Goal: Check status: Check status

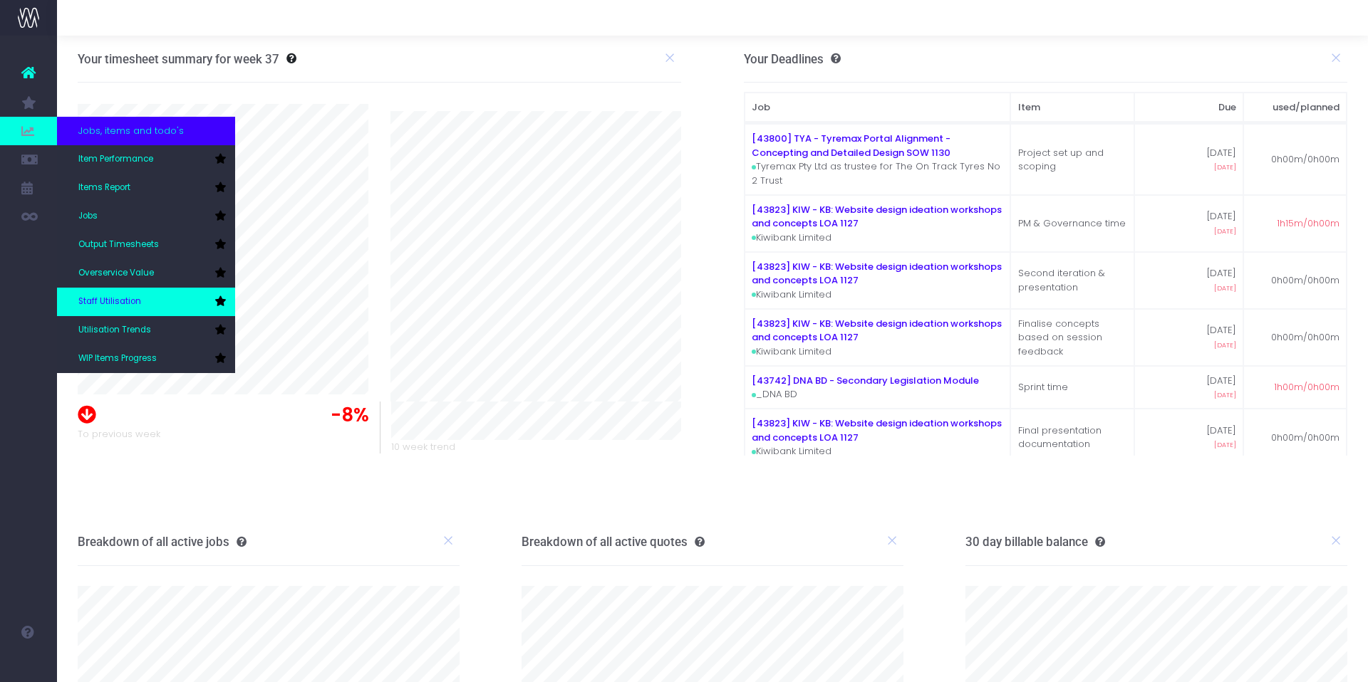
click at [149, 300] on link "Staff Utilisation" at bounding box center [146, 302] width 178 height 28
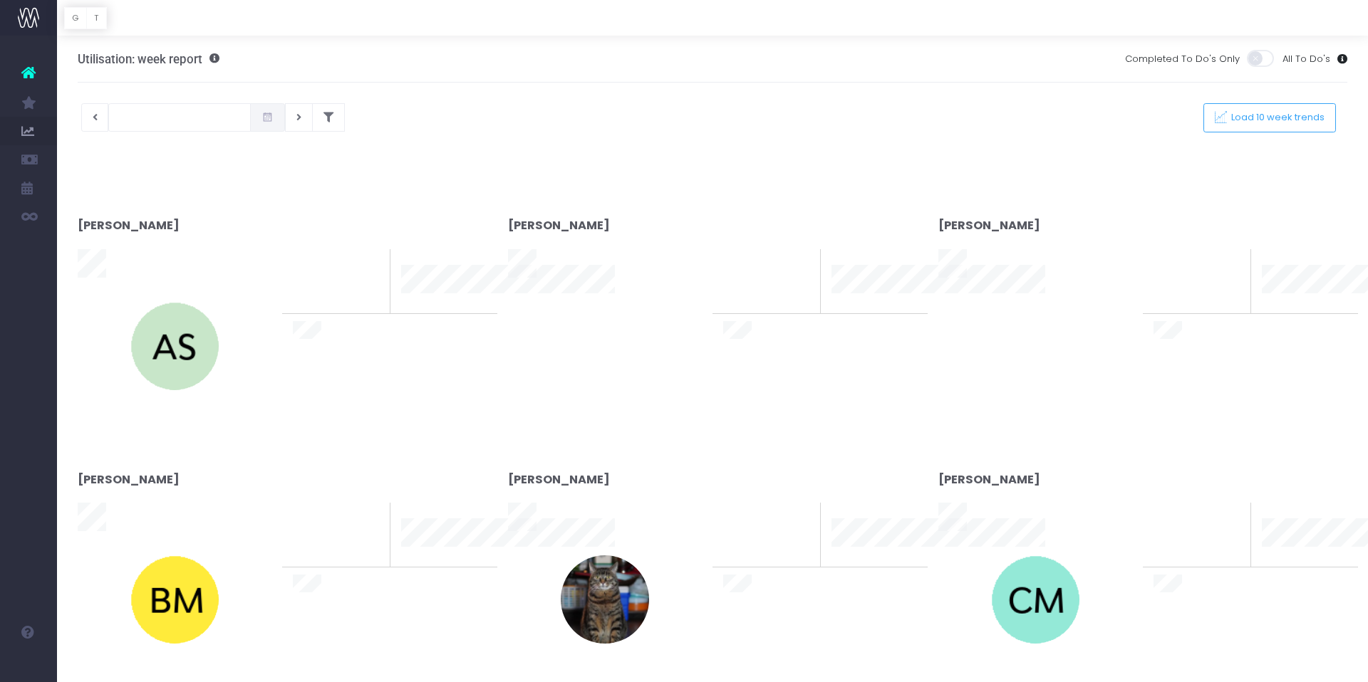
type input "[DATE]"
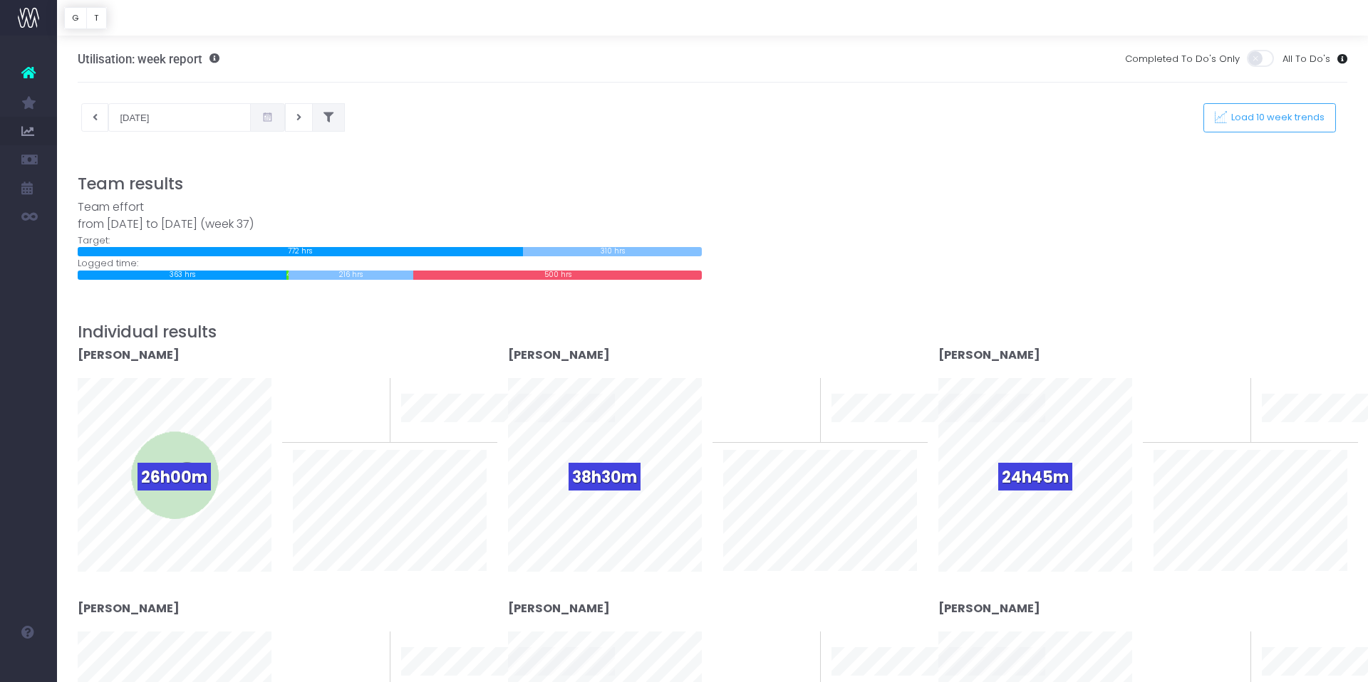
click at [323, 118] on icon at bounding box center [328, 118] width 10 height 0
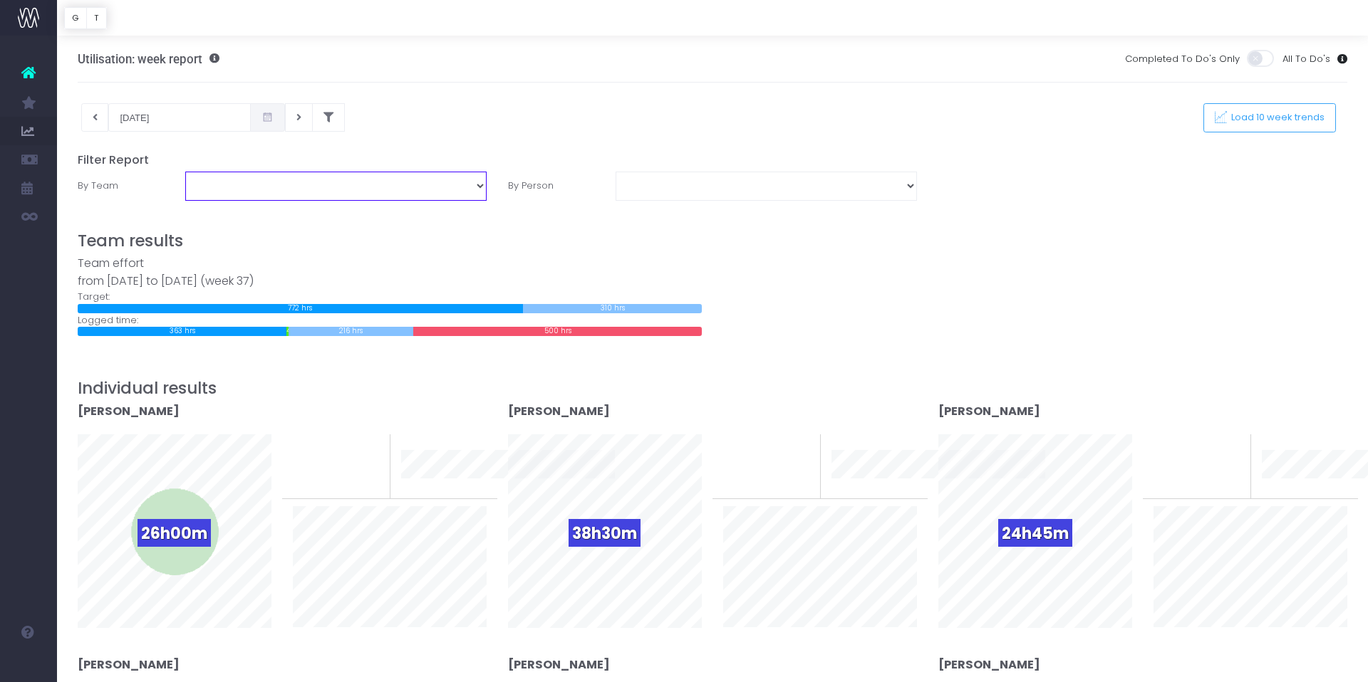
click at [481, 187] on select "DNA Design TEAM: Design TEAM: Development TEAM: Dubai TEAM: Services Team" at bounding box center [335, 186] width 301 height 28
select select "TEAM: Design"
click at [185, 172] on select "DNA Design TEAM: Design TEAM: Development TEAM: Dubai TEAM: Services Team" at bounding box center [335, 186] width 301 height 28
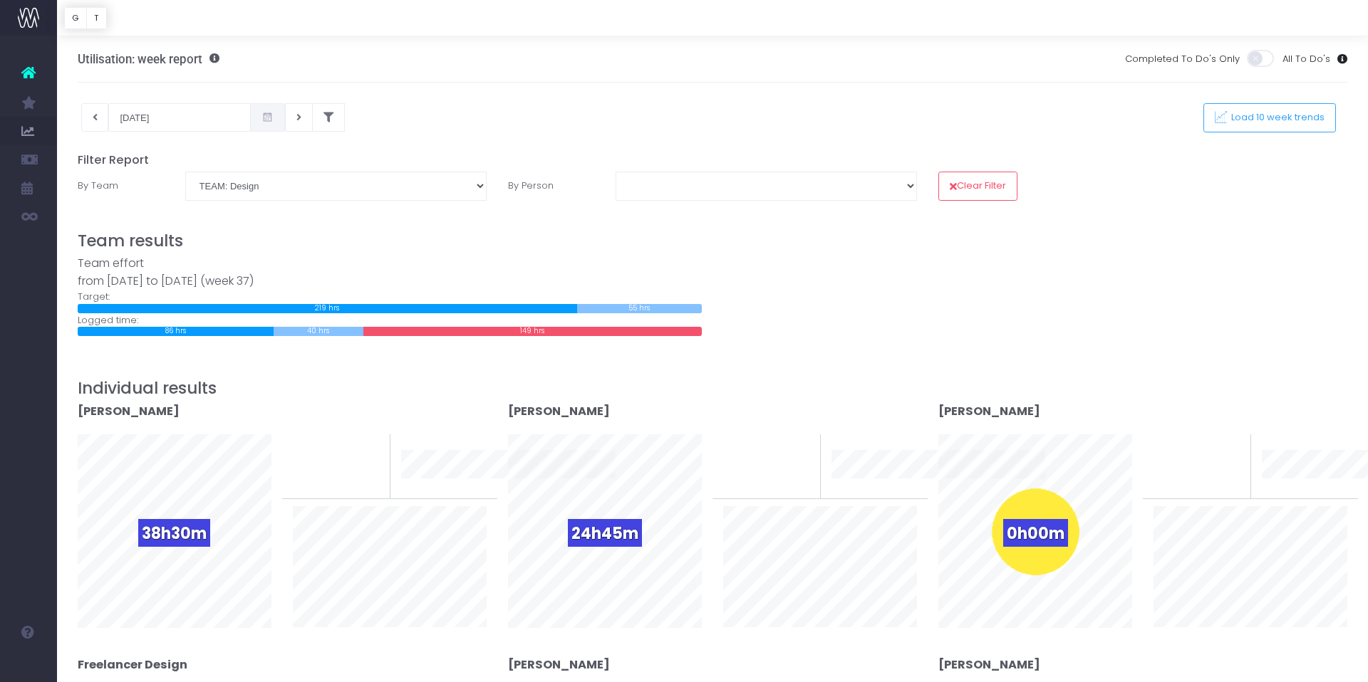
click at [250, 124] on span at bounding box center [267, 117] width 35 height 28
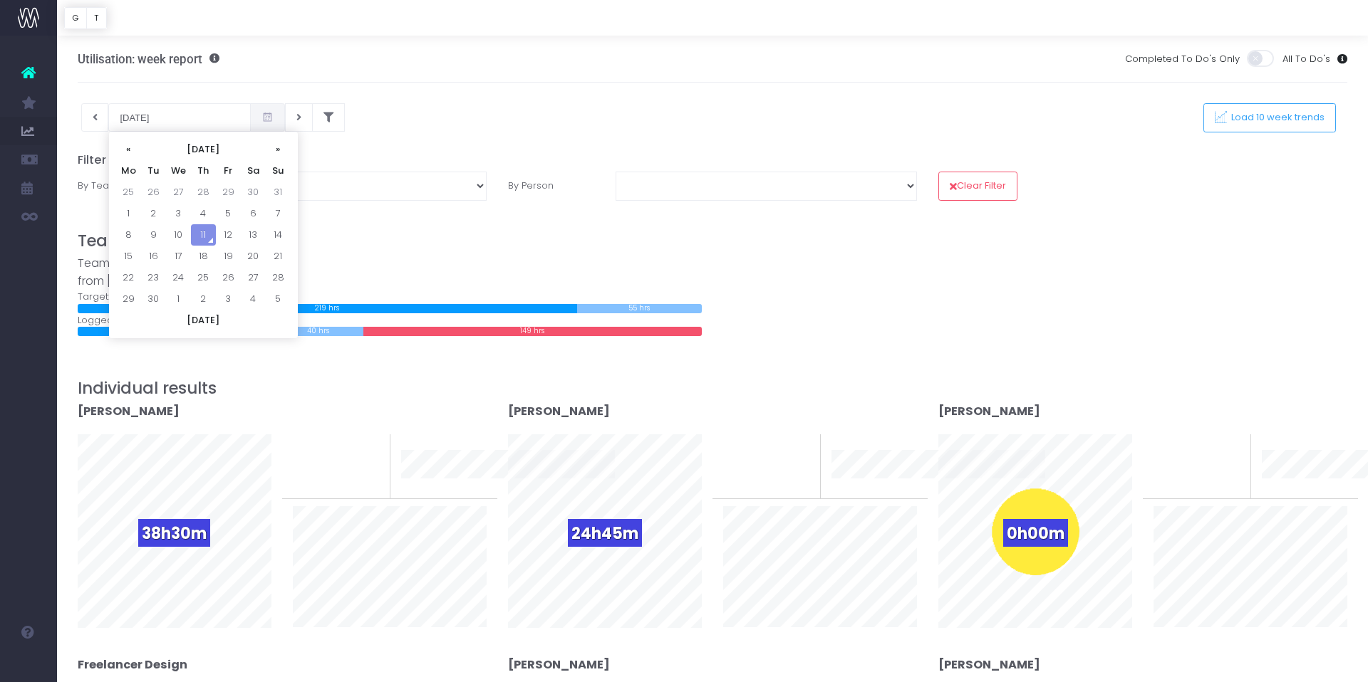
click at [385, 271] on div "Team effort from [DATE] to [DATE] (week 37)" at bounding box center [390, 272] width 624 height 35
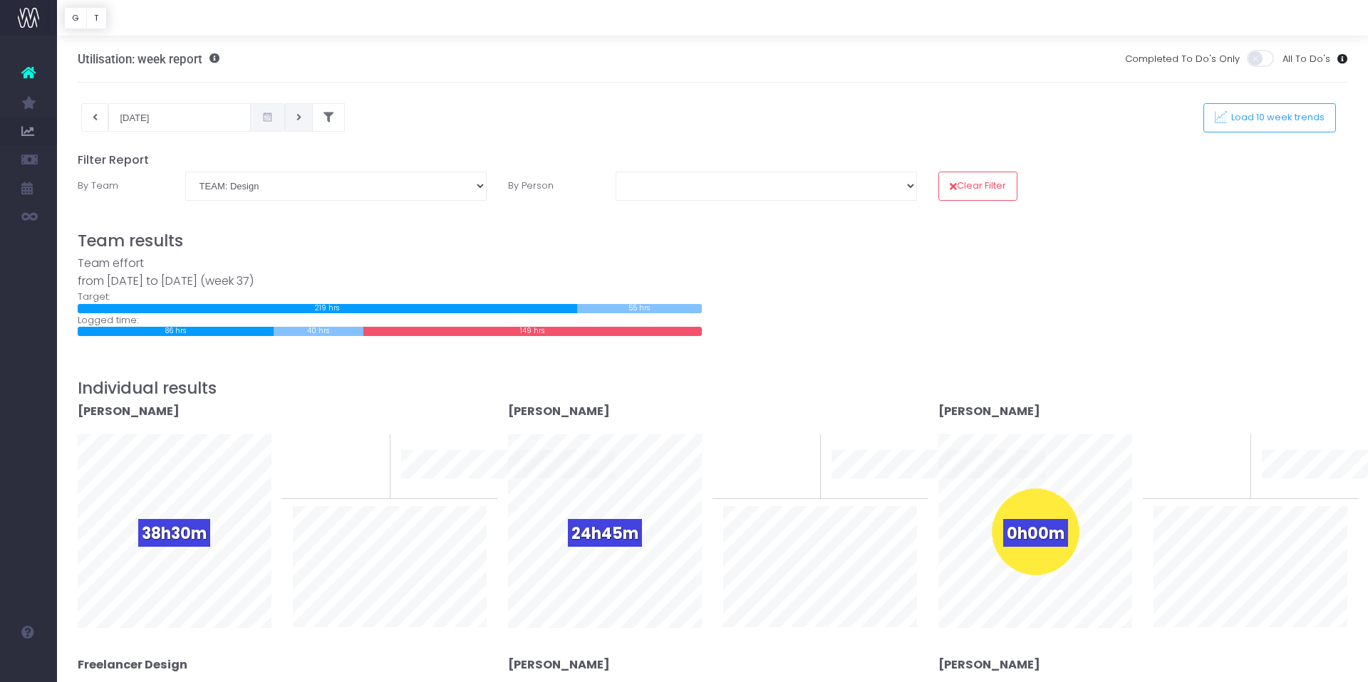
click at [285, 116] on button at bounding box center [299, 117] width 28 height 28
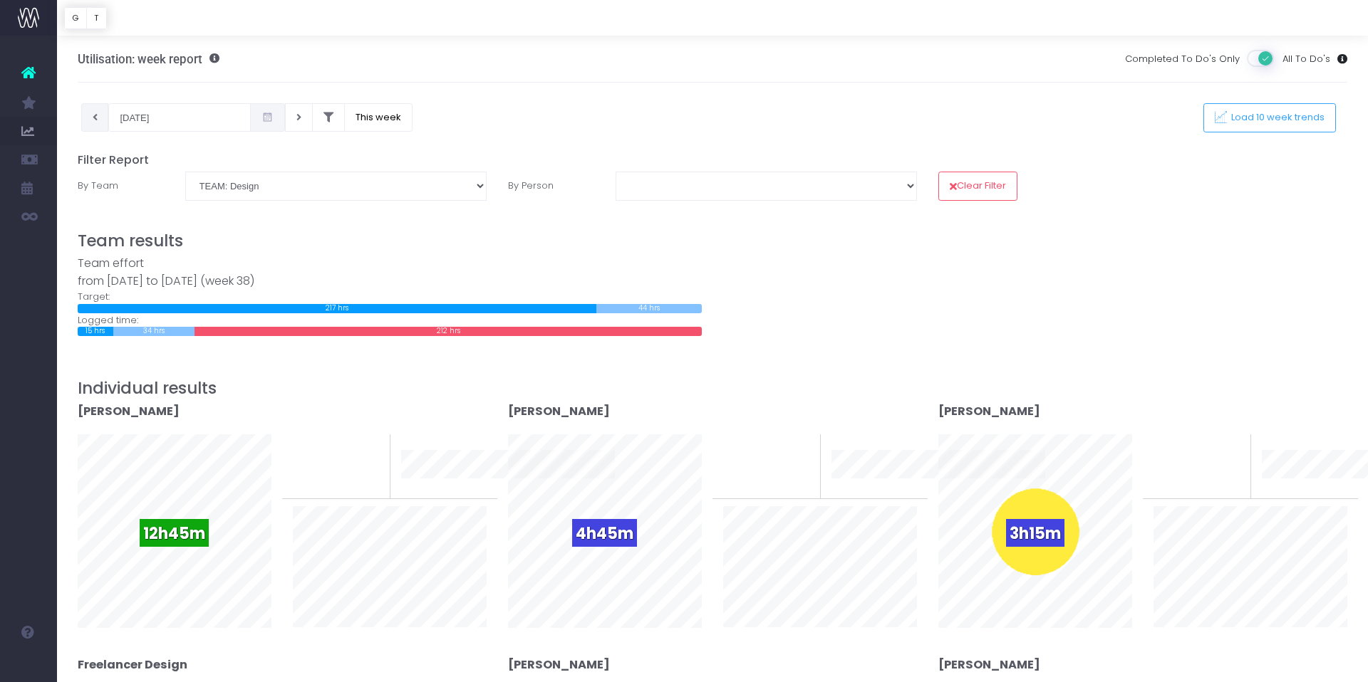
click at [93, 118] on icon at bounding box center [95, 118] width 5 height 0
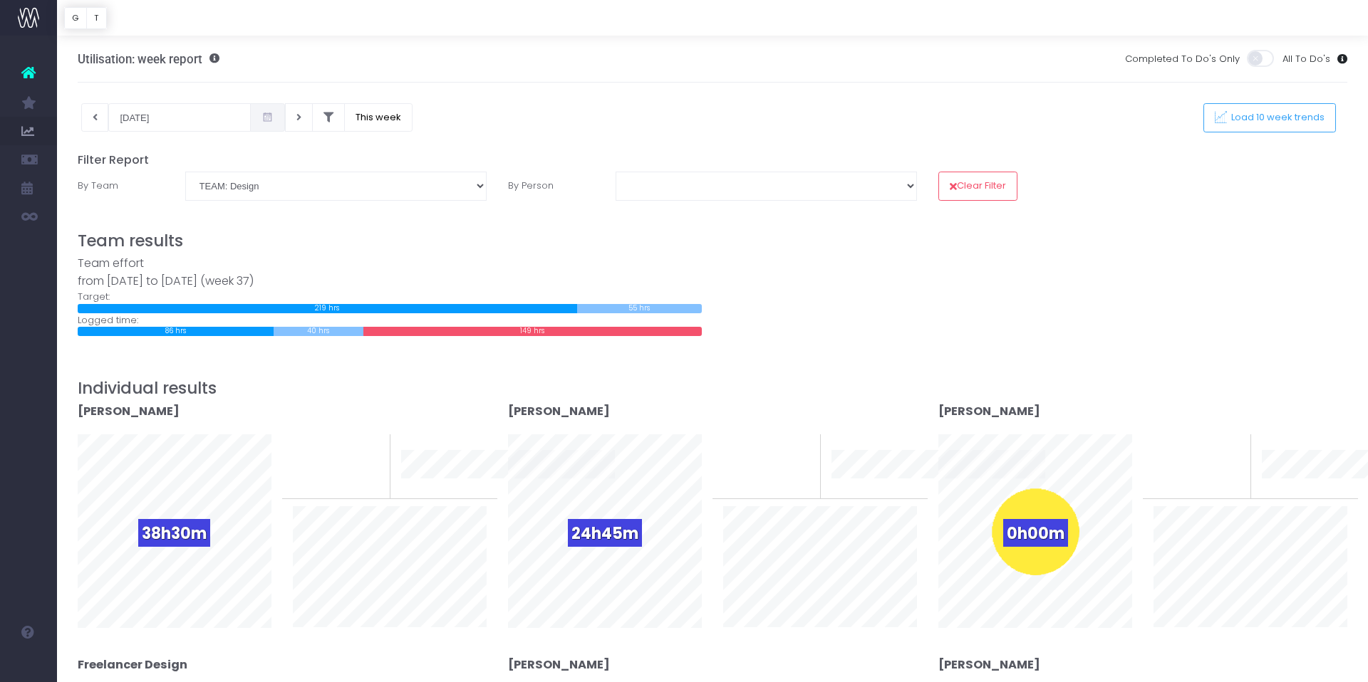
click at [261, 118] on icon at bounding box center [267, 118] width 12 height 0
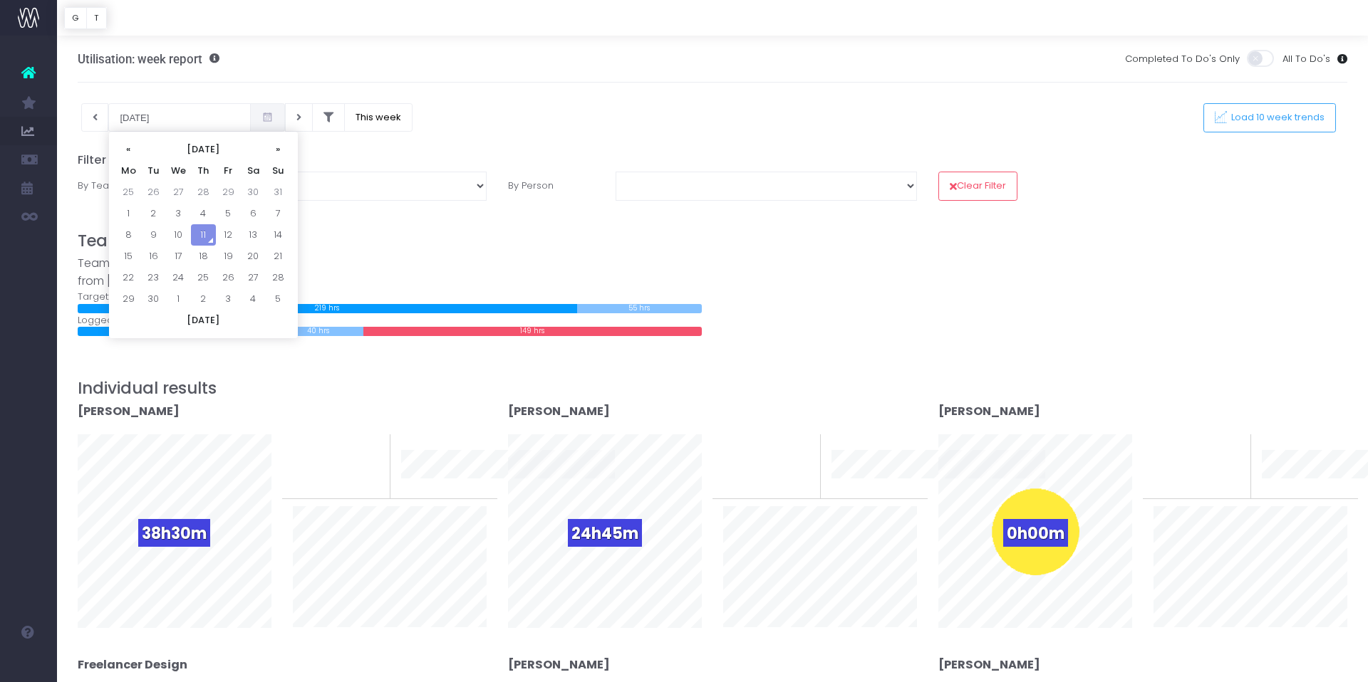
click at [304, 232] on h3 "Team results" at bounding box center [713, 241] width 1270 height 19
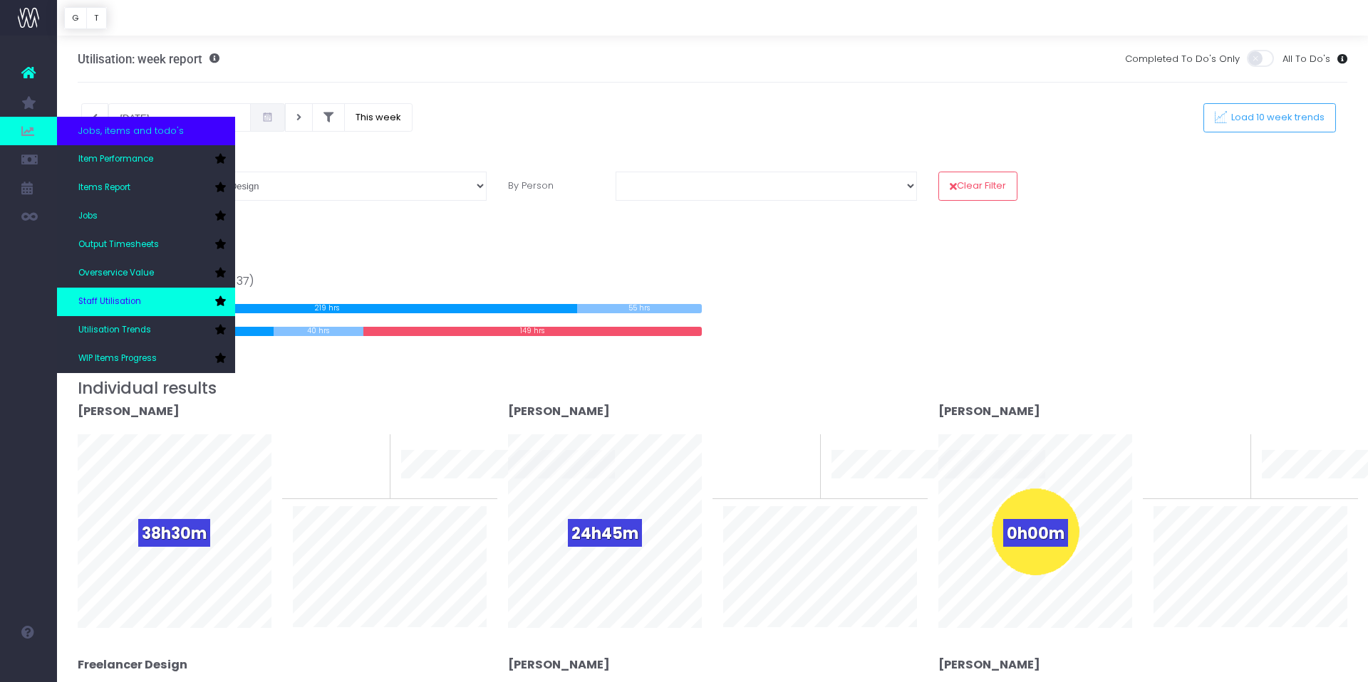
click at [218, 301] on icon at bounding box center [219, 301] width 11 height 10
click at [221, 329] on icon at bounding box center [219, 330] width 11 height 10
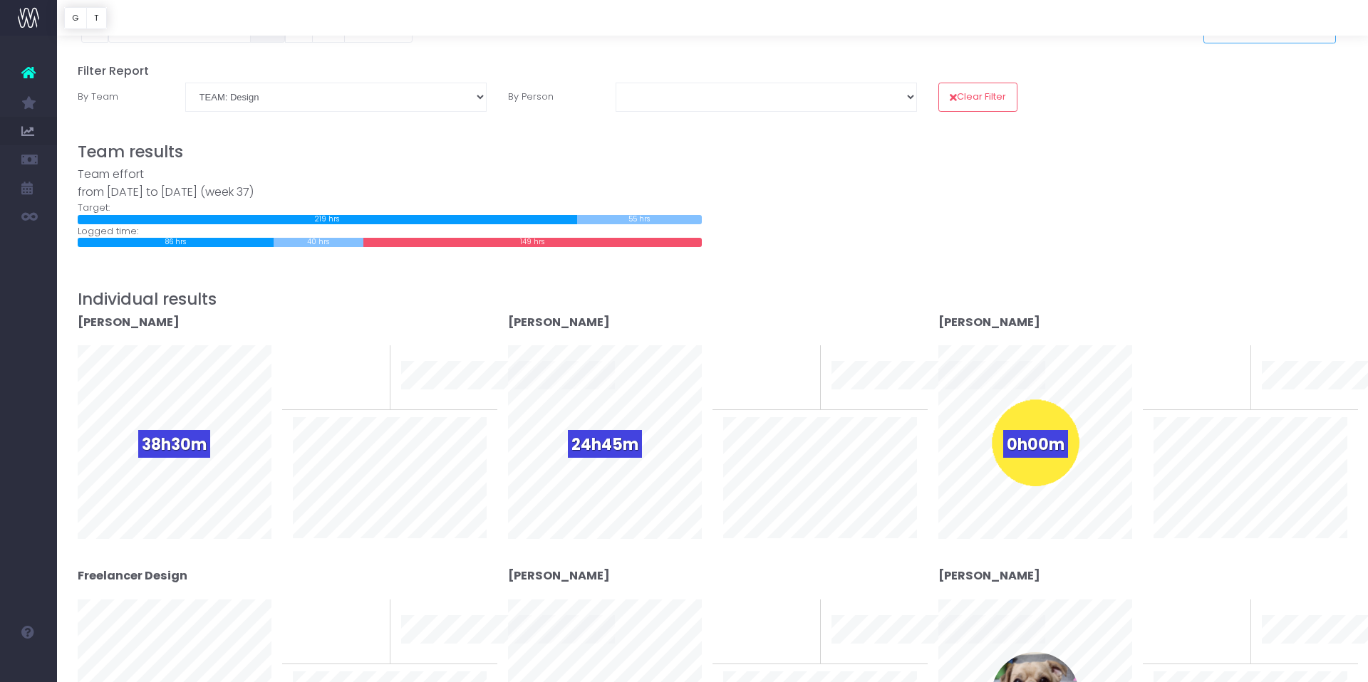
scroll to position [53, 0]
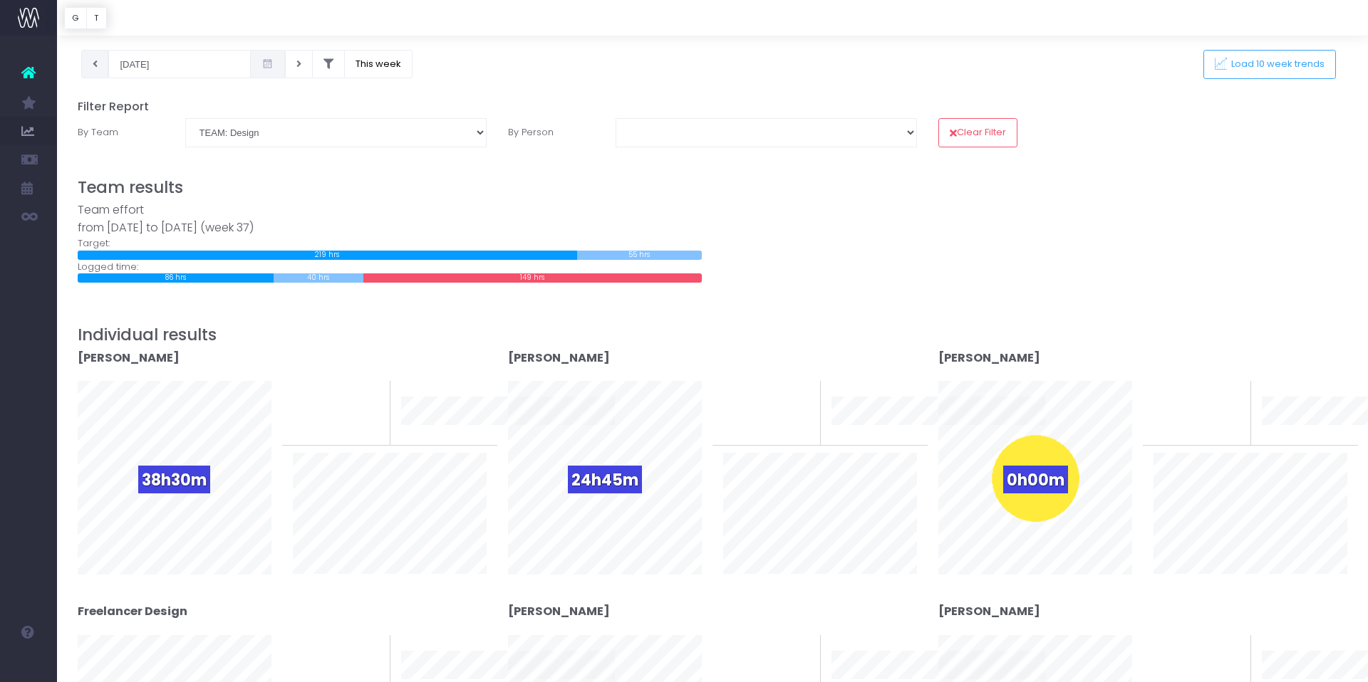
click at [95, 64] on icon at bounding box center [95, 64] width 5 height 0
click at [285, 54] on button at bounding box center [299, 64] width 28 height 28
type input "[DATE]"
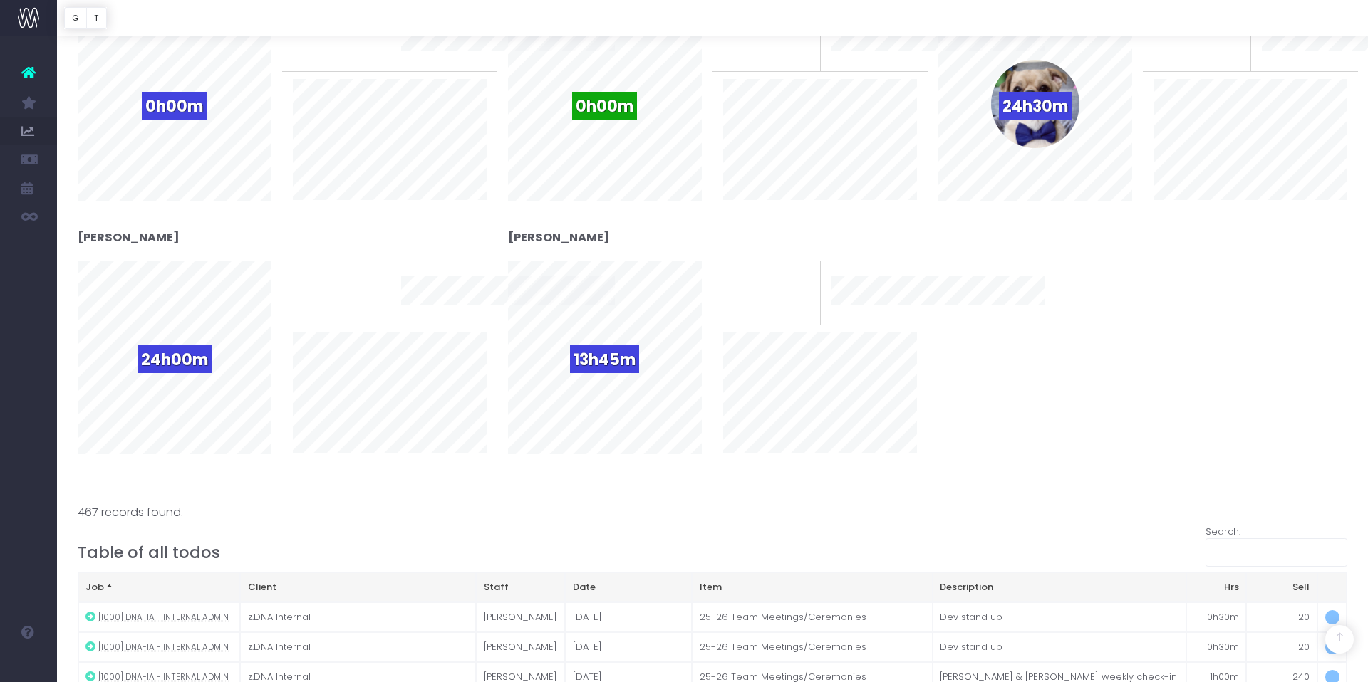
scroll to position [695, 0]
